Goal: Information Seeking & Learning: Check status

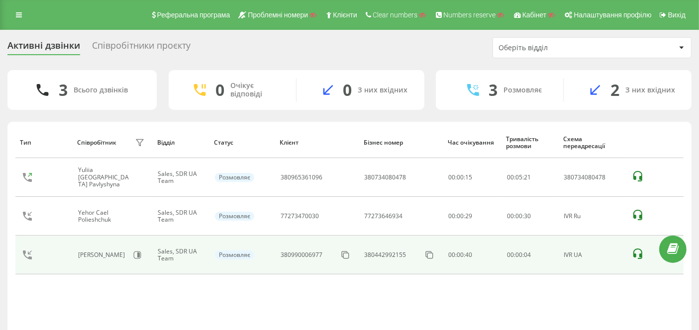
click at [638, 256] on icon at bounding box center [638, 254] width 12 height 12
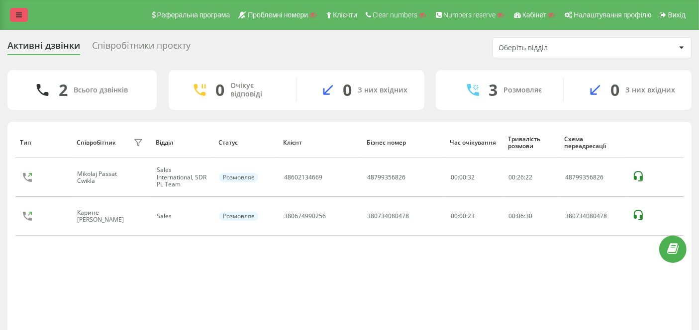
click at [18, 16] on icon at bounding box center [19, 14] width 6 height 7
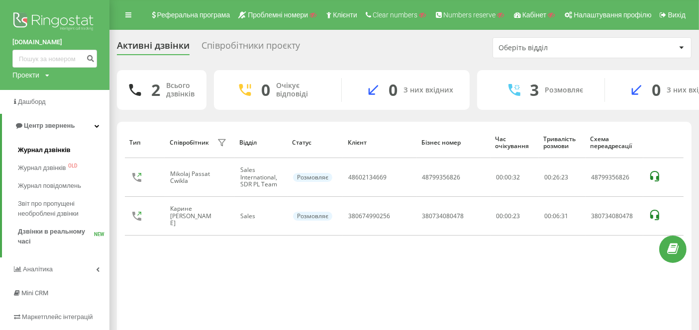
click at [50, 153] on span "Журнал дзвінків" at bounding box center [44, 150] width 53 height 10
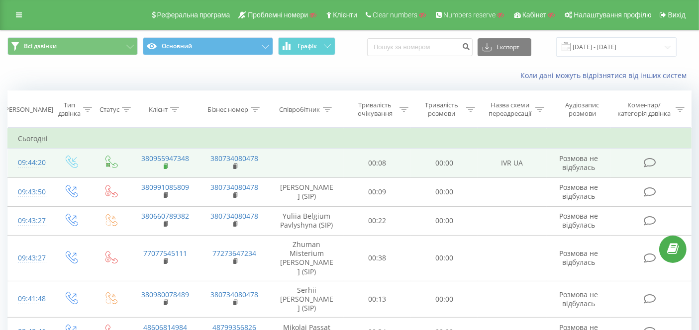
click at [168, 166] on icon at bounding box center [166, 166] width 3 height 4
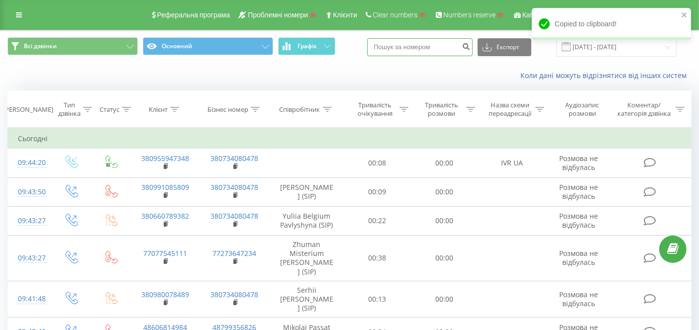
click at [413, 49] on input at bounding box center [419, 47] width 105 height 18
paste input "380955947348"
type input "380955947348"
click at [470, 45] on icon "submit" at bounding box center [466, 45] width 8 height 6
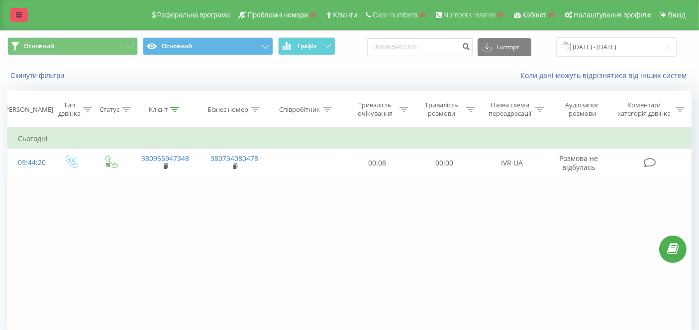
click at [22, 12] on link at bounding box center [19, 15] width 18 height 14
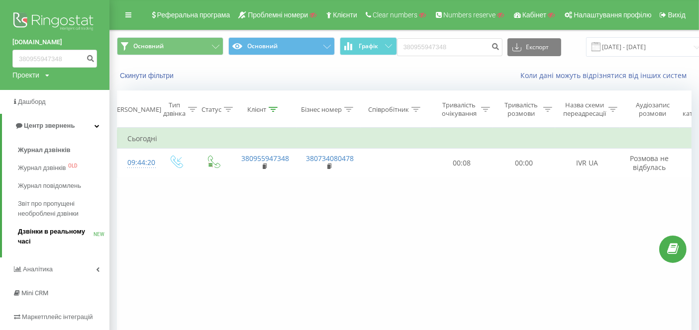
click at [69, 232] on span "Дзвінки в реальному часі" at bounding box center [56, 237] width 76 height 20
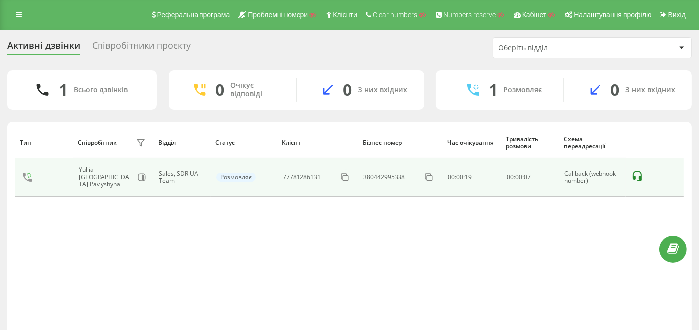
click at [641, 174] on icon at bounding box center [637, 176] width 9 height 10
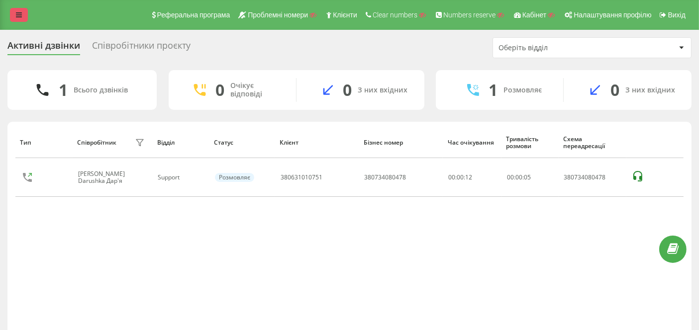
click at [17, 17] on icon at bounding box center [19, 14] width 6 height 7
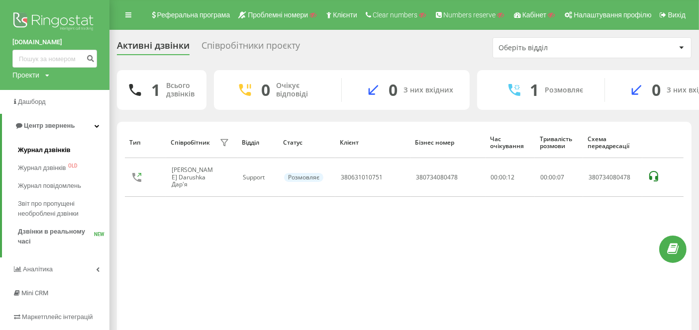
click at [50, 156] on link "Журнал дзвінків" at bounding box center [64, 150] width 92 height 18
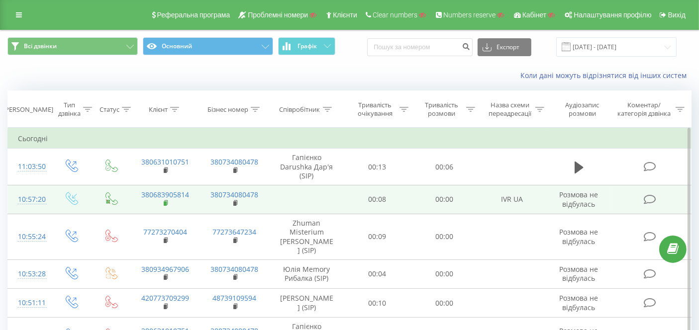
click at [166, 204] on rect at bounding box center [165, 203] width 3 height 4
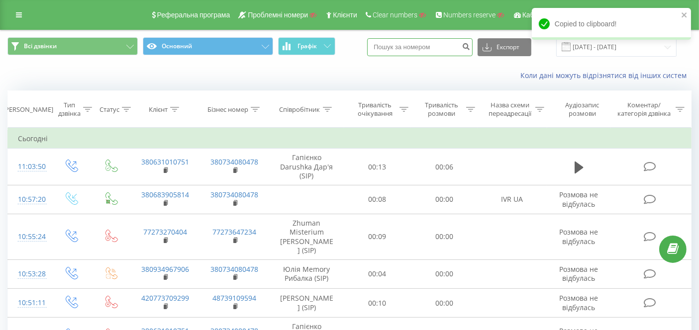
click at [438, 47] on input at bounding box center [419, 47] width 105 height 18
paste input "380683905814"
type input "380683905814"
click at [470, 45] on icon "submit" at bounding box center [466, 45] width 8 height 6
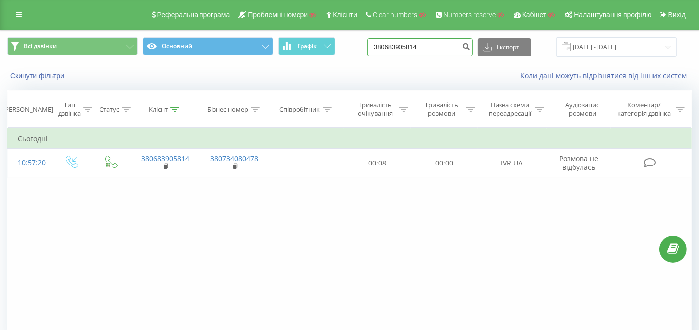
drag, startPoint x: 430, startPoint y: 48, endPoint x: 374, endPoint y: 49, distance: 56.2
click at [374, 49] on div "Всі дзвінки Основний Графік 380683905814 Експорт .csv .xls .xlsx [DATE] - [DATE]" at bounding box center [349, 46] width 684 height 19
paste input "735623816"
type input "380735623816"
click at [470, 44] on icon "submit" at bounding box center [466, 45] width 8 height 6
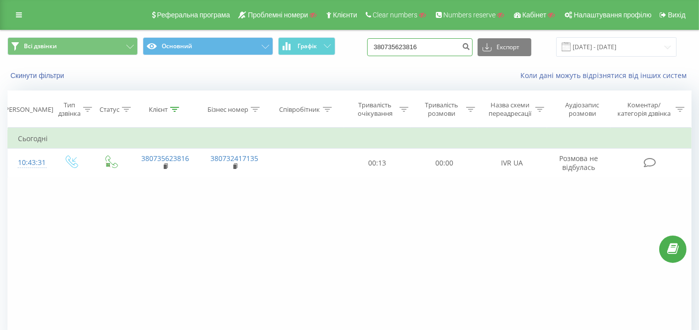
drag, startPoint x: 443, startPoint y: 49, endPoint x: 388, endPoint y: 53, distance: 54.9
click at [382, 53] on input "380735623816" at bounding box center [419, 47] width 105 height 18
click at [22, 13] on link at bounding box center [19, 15] width 18 height 14
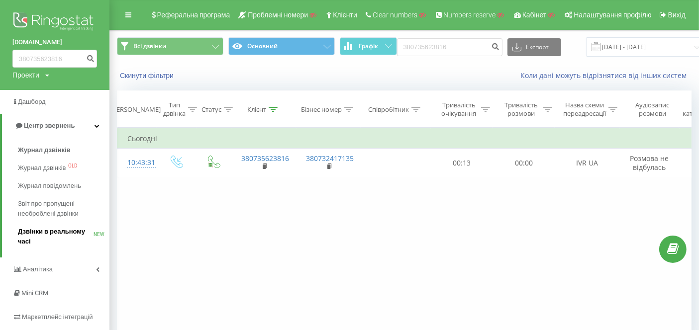
click at [52, 232] on span "Дзвінки в реальному часі" at bounding box center [56, 237] width 76 height 20
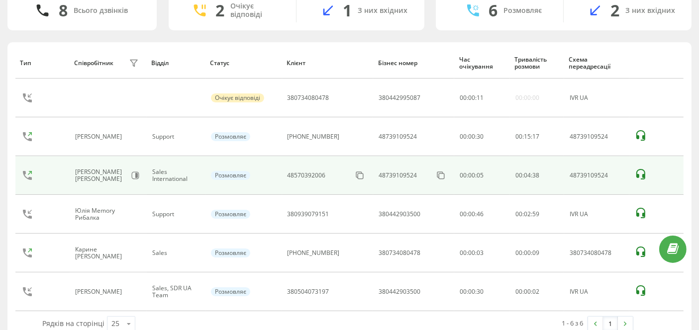
scroll to position [96, 0]
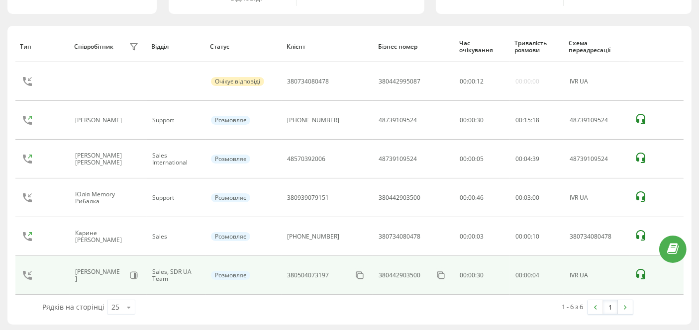
click at [642, 272] on icon at bounding box center [641, 275] width 12 height 12
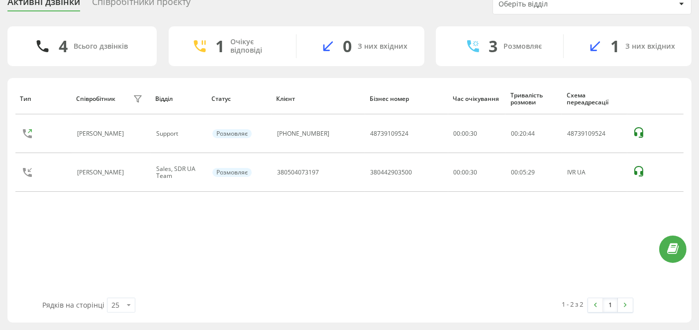
scroll to position [43, 0]
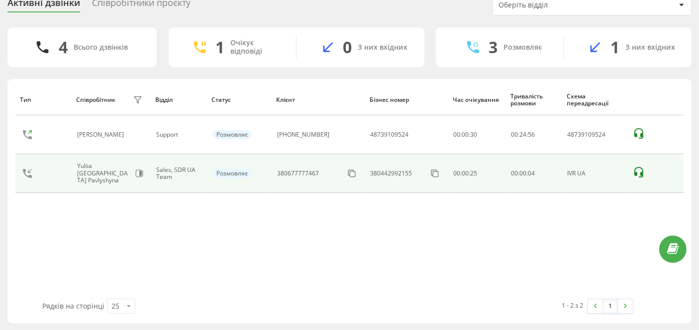
click at [637, 168] on icon at bounding box center [639, 173] width 12 height 12
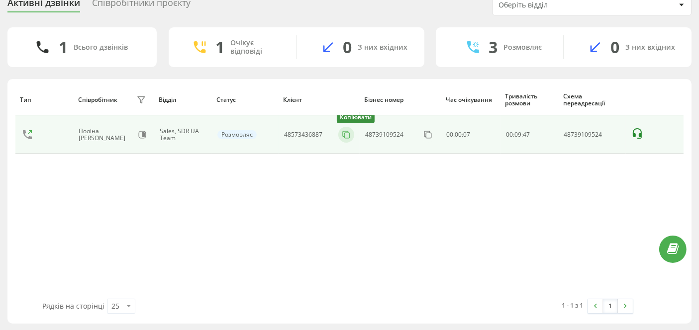
click at [343, 131] on icon at bounding box center [346, 135] width 10 height 10
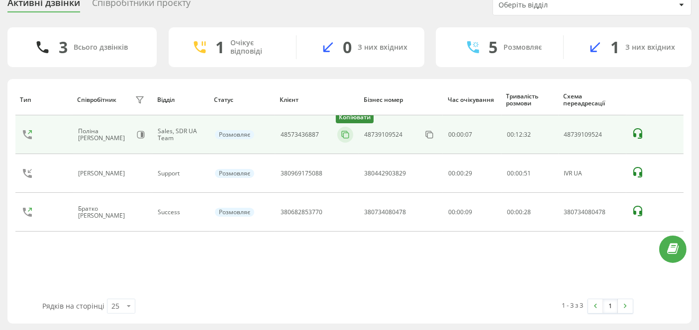
click at [343, 131] on icon at bounding box center [345, 135] width 10 height 10
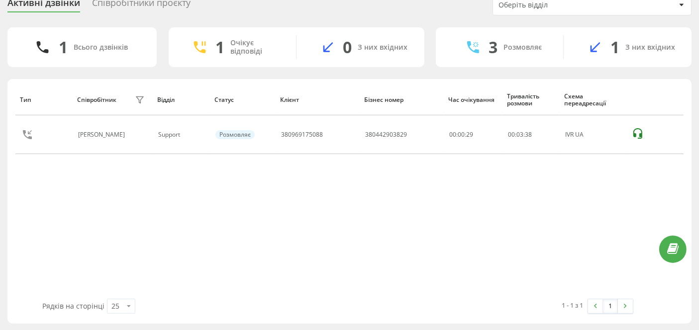
scroll to position [0, 0]
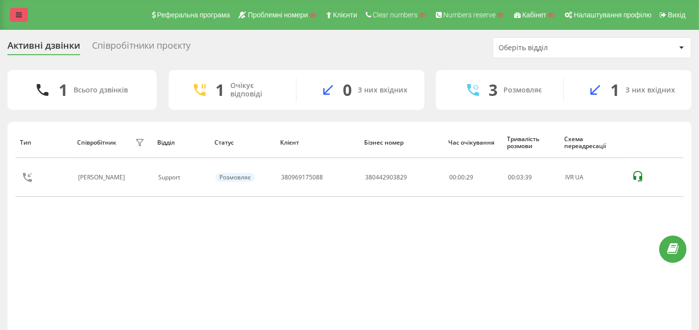
click at [21, 14] on icon at bounding box center [19, 14] width 6 height 7
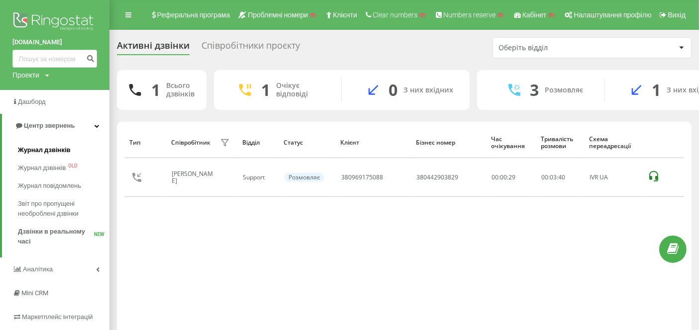
click at [42, 152] on span "Журнал дзвінків" at bounding box center [44, 150] width 53 height 10
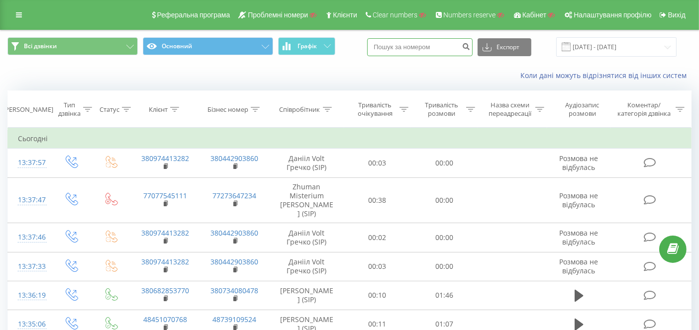
click at [412, 55] on input at bounding box center [419, 47] width 105 height 18
paste input "380677777467"
type input "380677777467"
click at [470, 43] on icon "submit" at bounding box center [466, 45] width 8 height 6
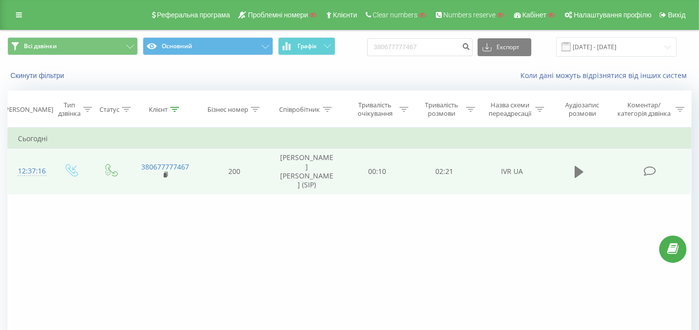
click at [581, 165] on icon at bounding box center [579, 172] width 9 height 14
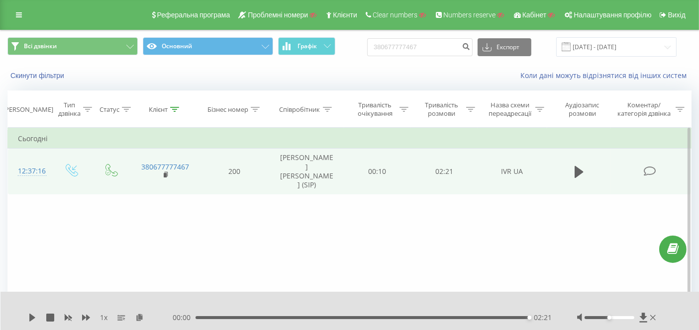
click at [13, 5] on div "Реферальна програма Проблемні номери Клієнти Clear numbers Numbers reserve Кабі…" at bounding box center [349, 15] width 699 height 30
click at [18, 17] on icon at bounding box center [19, 14] width 6 height 7
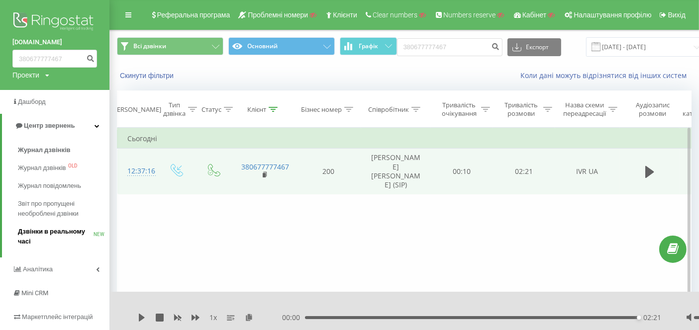
click at [62, 241] on span "Дзвінки в реальному часі" at bounding box center [56, 237] width 76 height 20
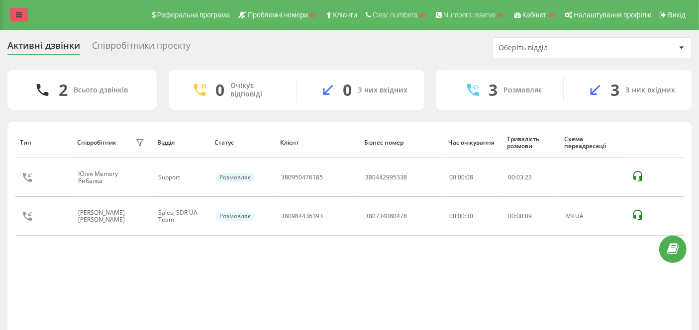
click at [17, 13] on icon at bounding box center [19, 14] width 6 height 7
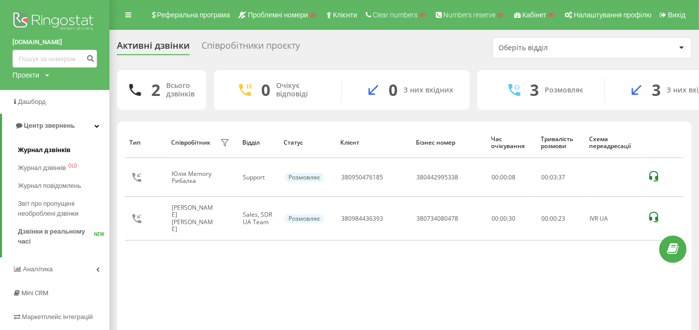
click at [58, 150] on span "Журнал дзвінків" at bounding box center [44, 150] width 53 height 10
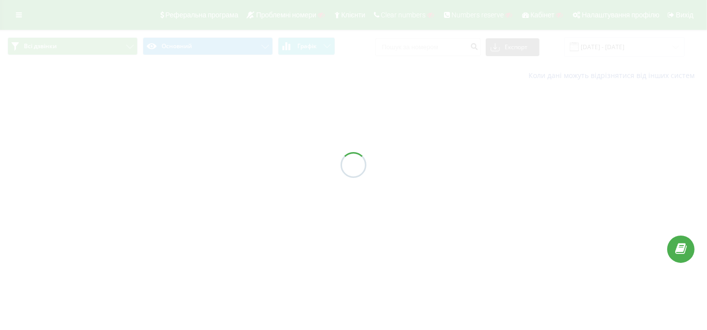
click at [418, 47] on div at bounding box center [353, 165] width 707 height 330
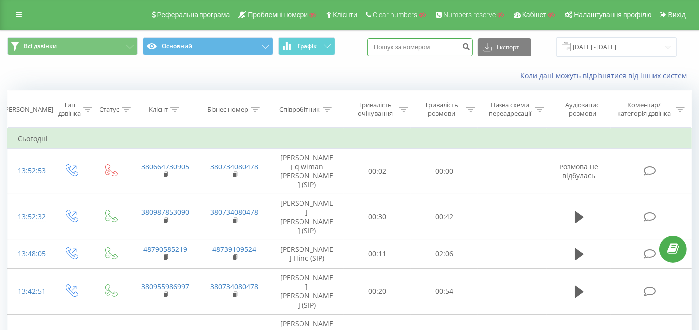
click at [430, 50] on input at bounding box center [419, 47] width 105 height 18
paste input "380984436393"
type input "380984436393"
click at [470, 46] on icon "submit" at bounding box center [466, 45] width 8 height 6
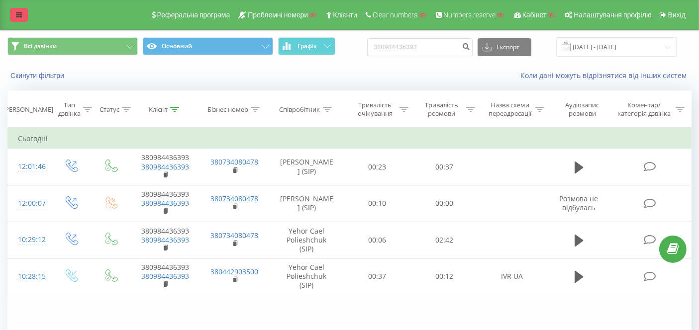
click at [26, 10] on link at bounding box center [19, 15] width 18 height 14
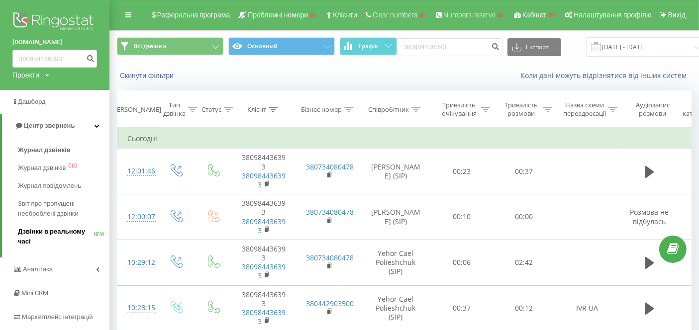
click at [53, 229] on span "Дзвінки в реальному часі" at bounding box center [56, 237] width 76 height 20
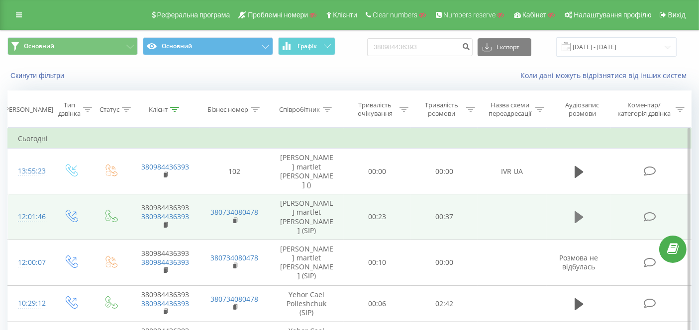
click at [581, 211] on icon at bounding box center [579, 217] width 9 height 12
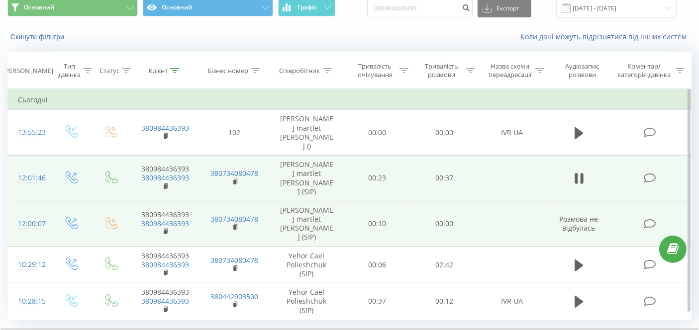
scroll to position [58, 0]
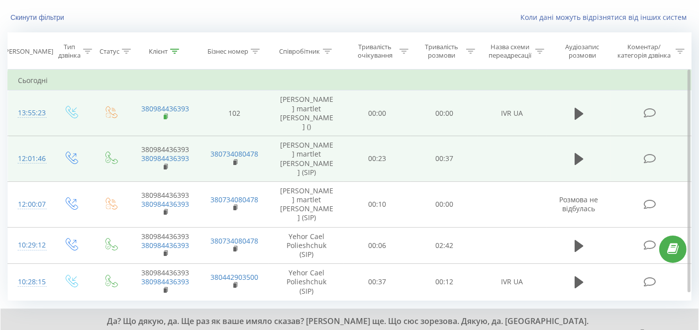
click at [166, 113] on icon at bounding box center [166, 116] width 5 height 7
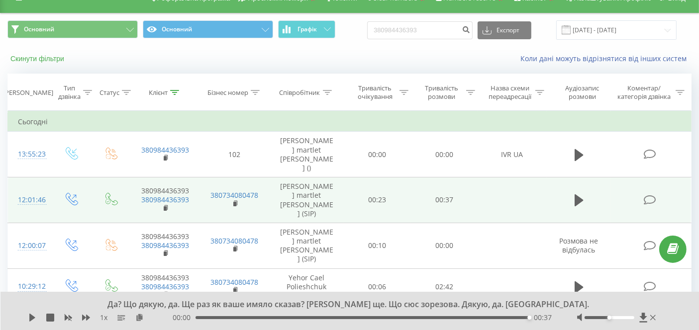
scroll to position [0, 0]
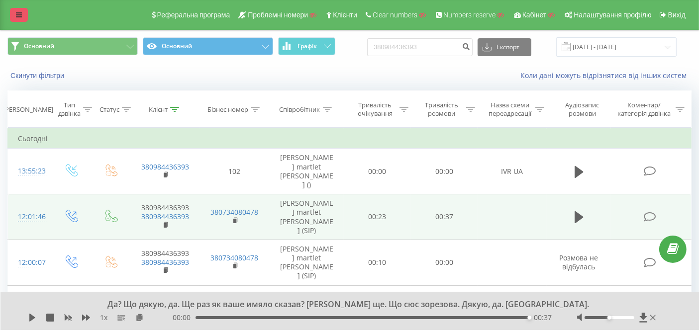
click at [17, 19] on link at bounding box center [19, 15] width 18 height 14
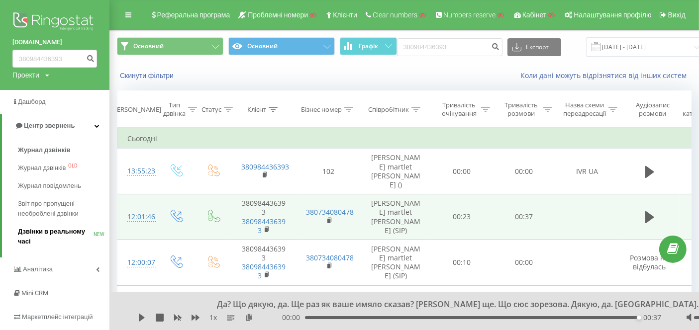
click at [48, 225] on link "Дзвінки в реальному часі NEW" at bounding box center [64, 237] width 92 height 28
